Goal: Task Accomplishment & Management: Complete application form

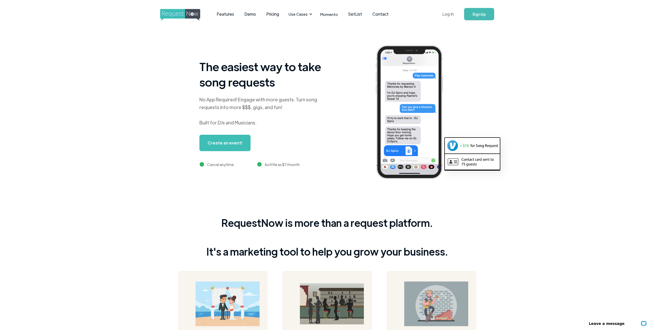
click at [450, 14] on link "Log In" at bounding box center [448, 14] width 22 height 18
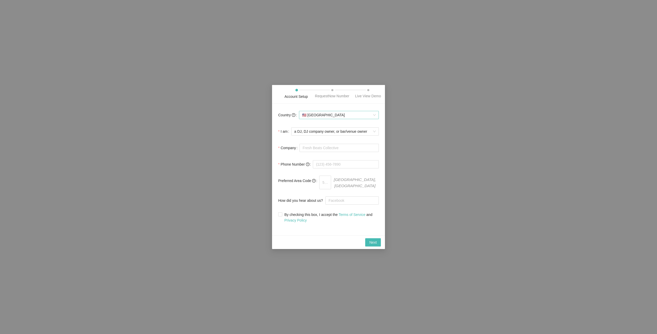
click at [359, 119] on span "🇺🇸 [GEOGRAPHIC_DATA]" at bounding box center [339, 115] width 74 height 8
click at [357, 119] on span "🇺🇸 [GEOGRAPHIC_DATA]" at bounding box center [339, 115] width 74 height 8
click at [360, 118] on span "🇺🇸 [GEOGRAPHIC_DATA]" at bounding box center [339, 115] width 74 height 8
click at [356, 135] on span "a DJ, DJ company owner, or bar/venue owner" at bounding box center [335, 132] width 81 height 8
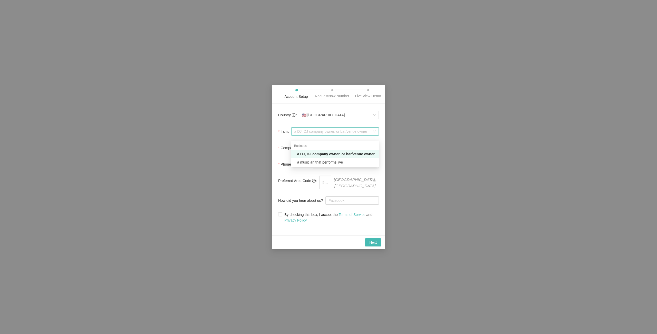
click at [354, 156] on div "a DJ, DJ company owner, or bar/venue owner" at bounding box center [336, 154] width 79 height 6
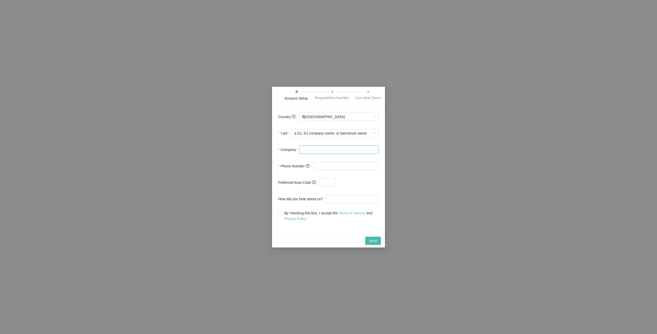
click at [338, 153] on input "Company" at bounding box center [339, 150] width 79 height 8
type input "Private"
